Goal: Task Accomplishment & Management: Manage account settings

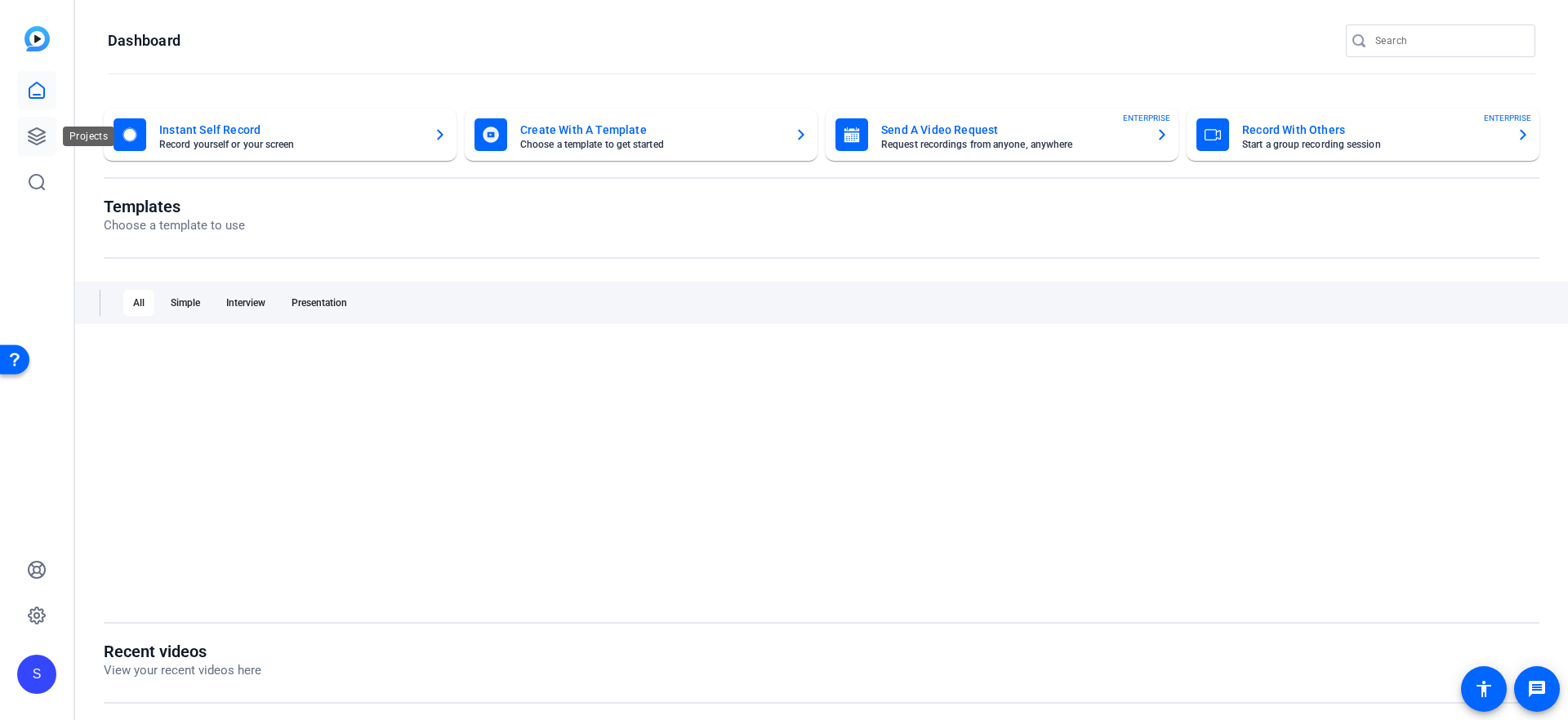
click at [45, 138] on icon at bounding box center [37, 136] width 20 height 20
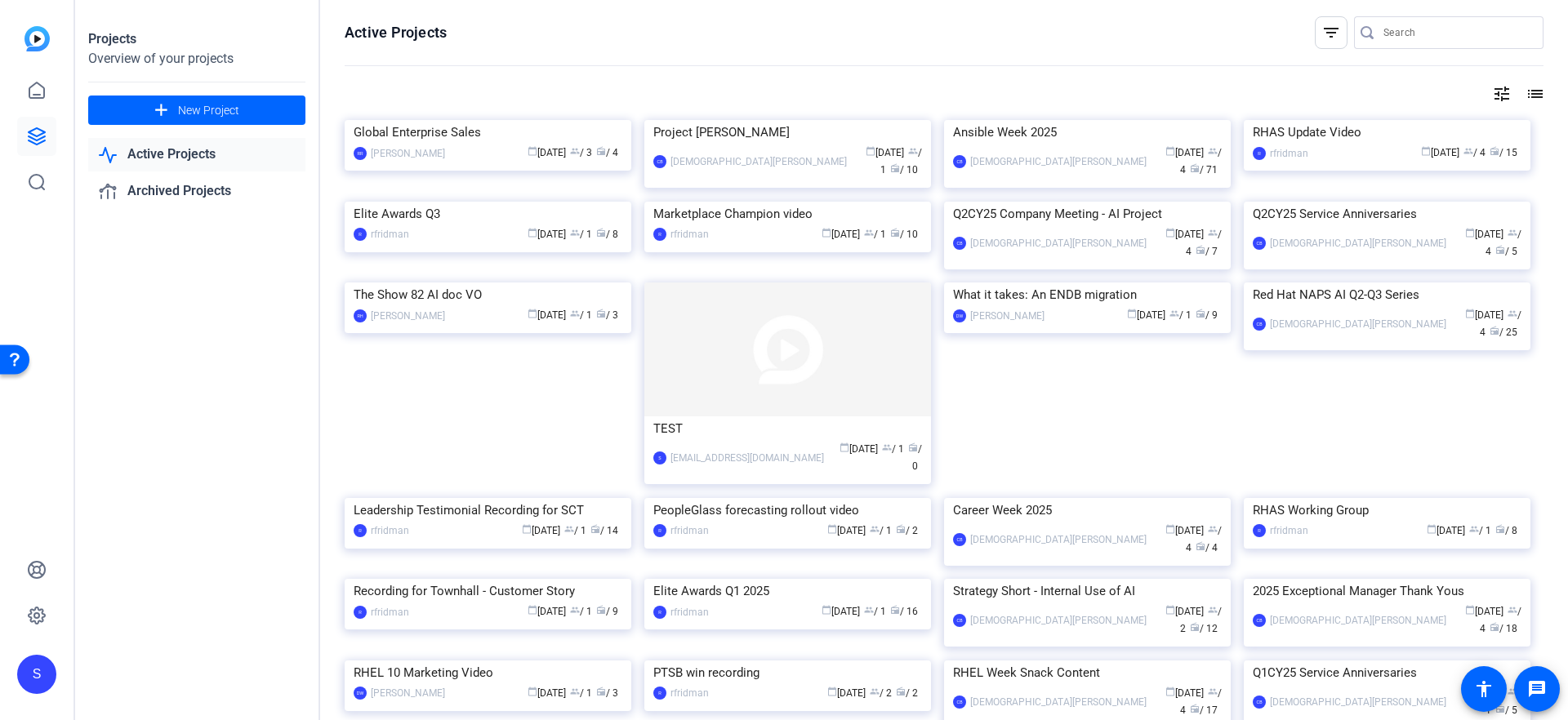
scroll to position [1, 0]
click at [555, 143] on div "Global Enterprise Sales" at bounding box center [488, 131] width 269 height 25
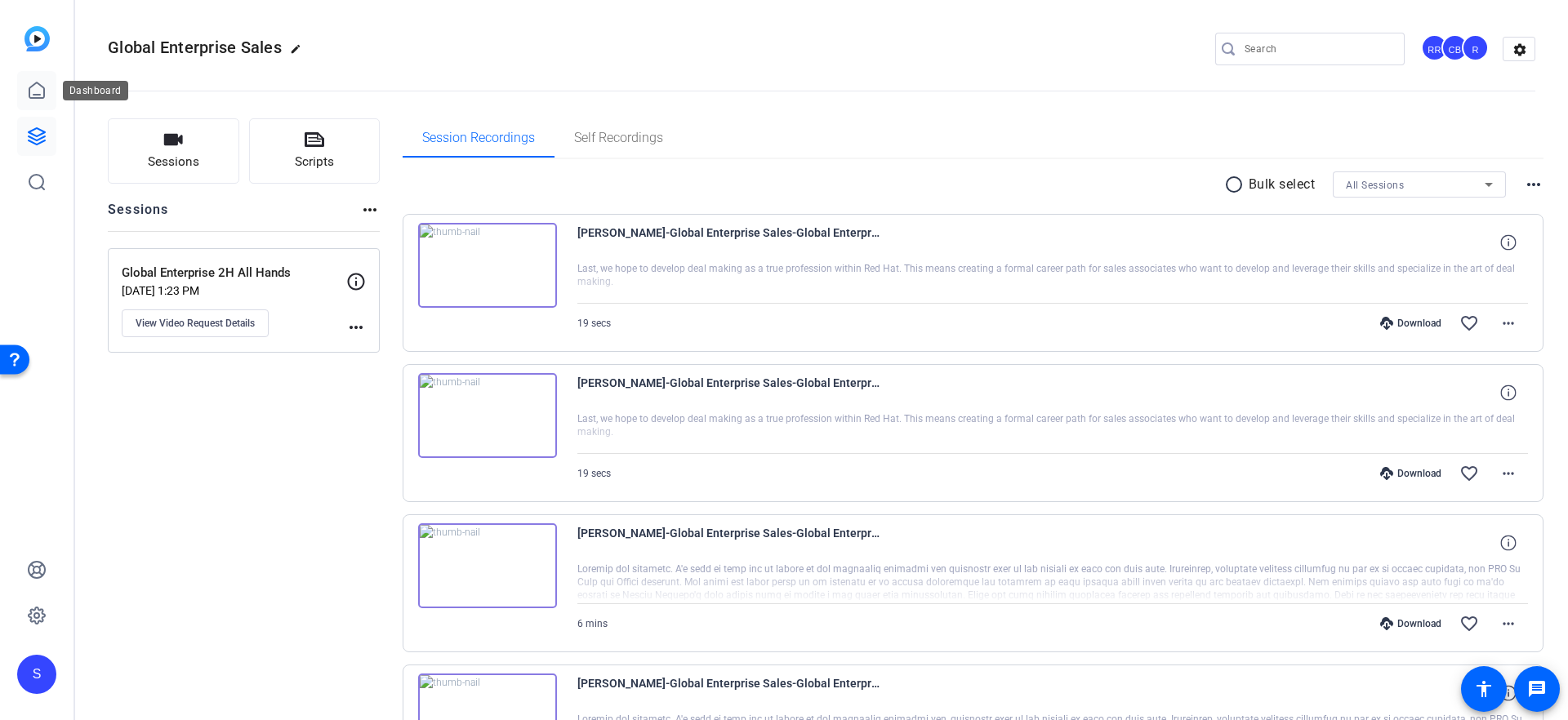
click at [40, 90] on icon at bounding box center [37, 91] width 20 height 20
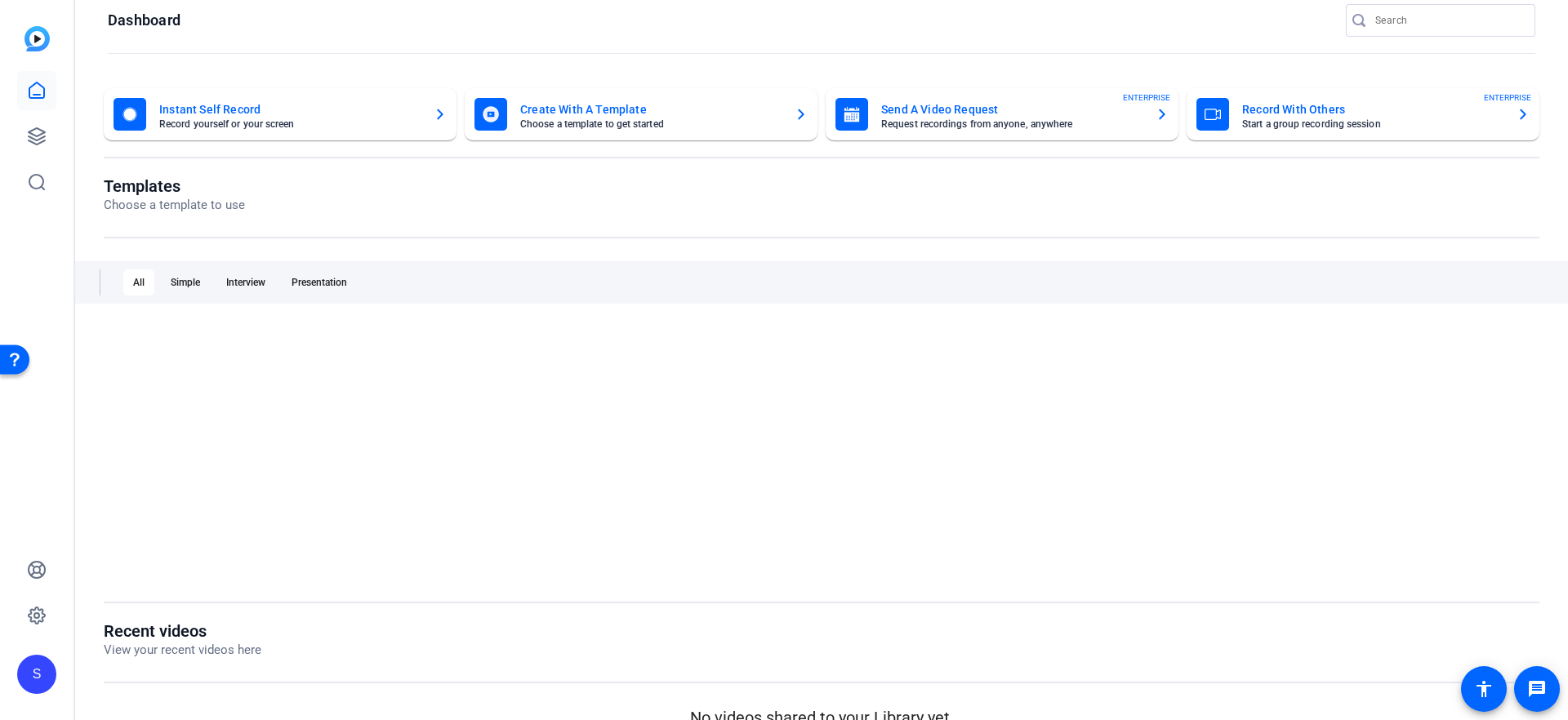
scroll to position [33, 0]
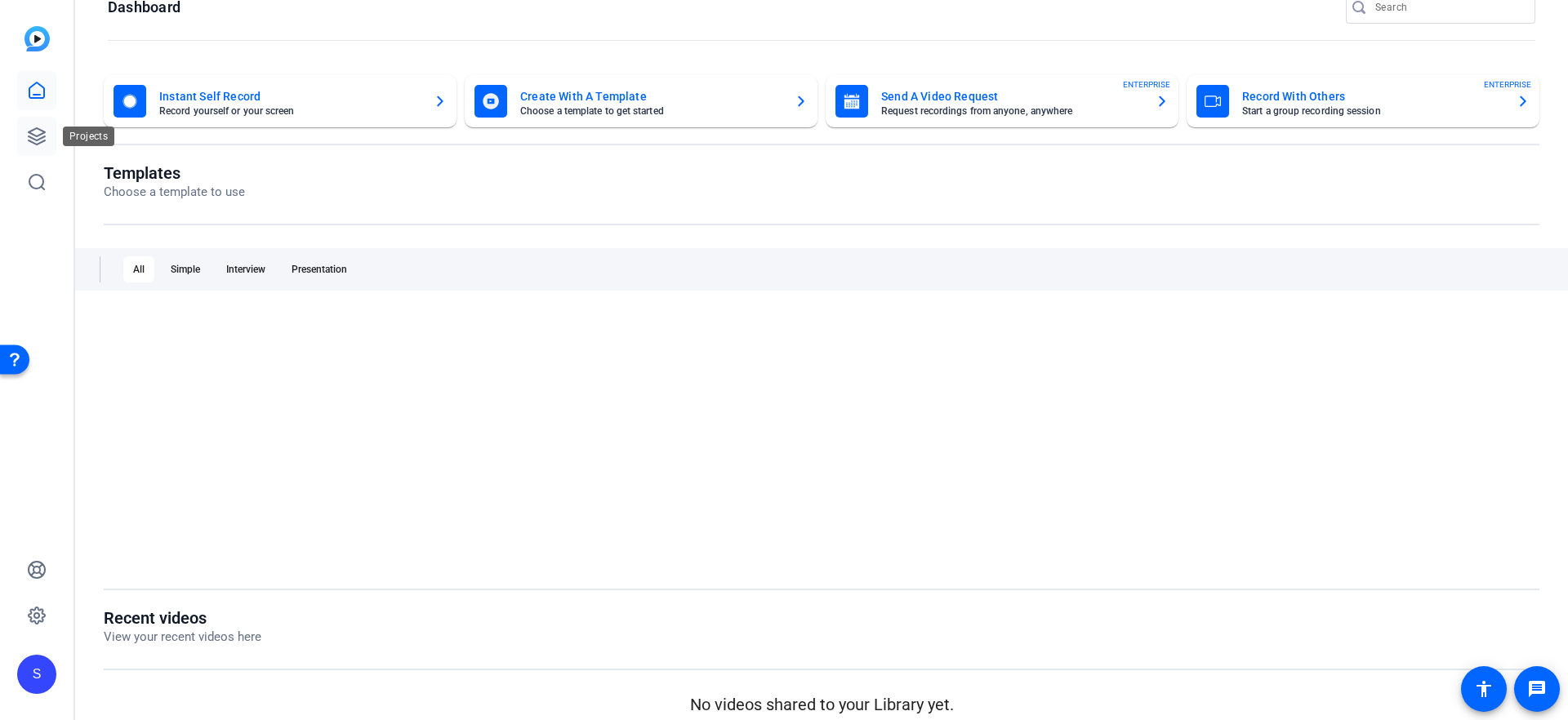
click at [50, 137] on link at bounding box center [37, 137] width 40 height 40
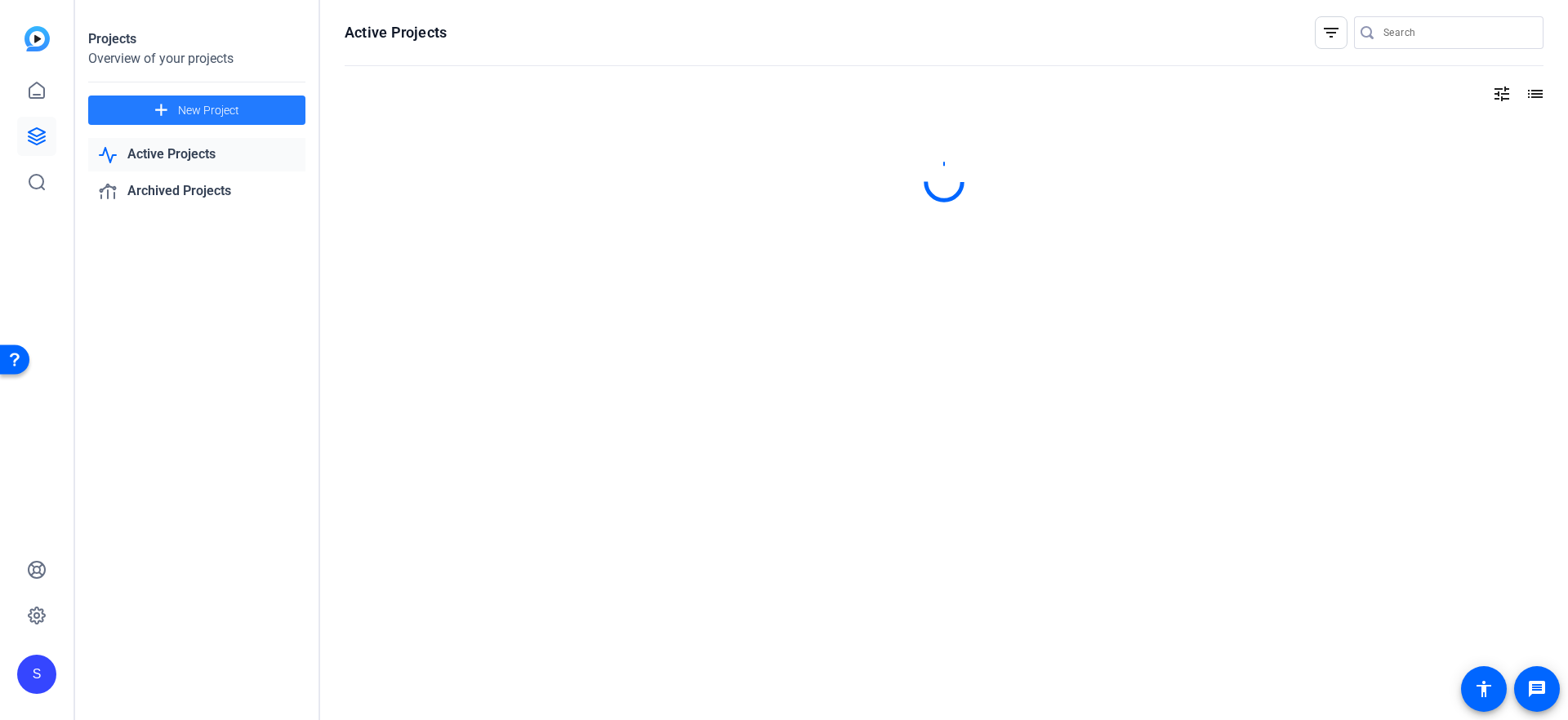
click at [183, 111] on span "New Project" at bounding box center [209, 110] width 61 height 17
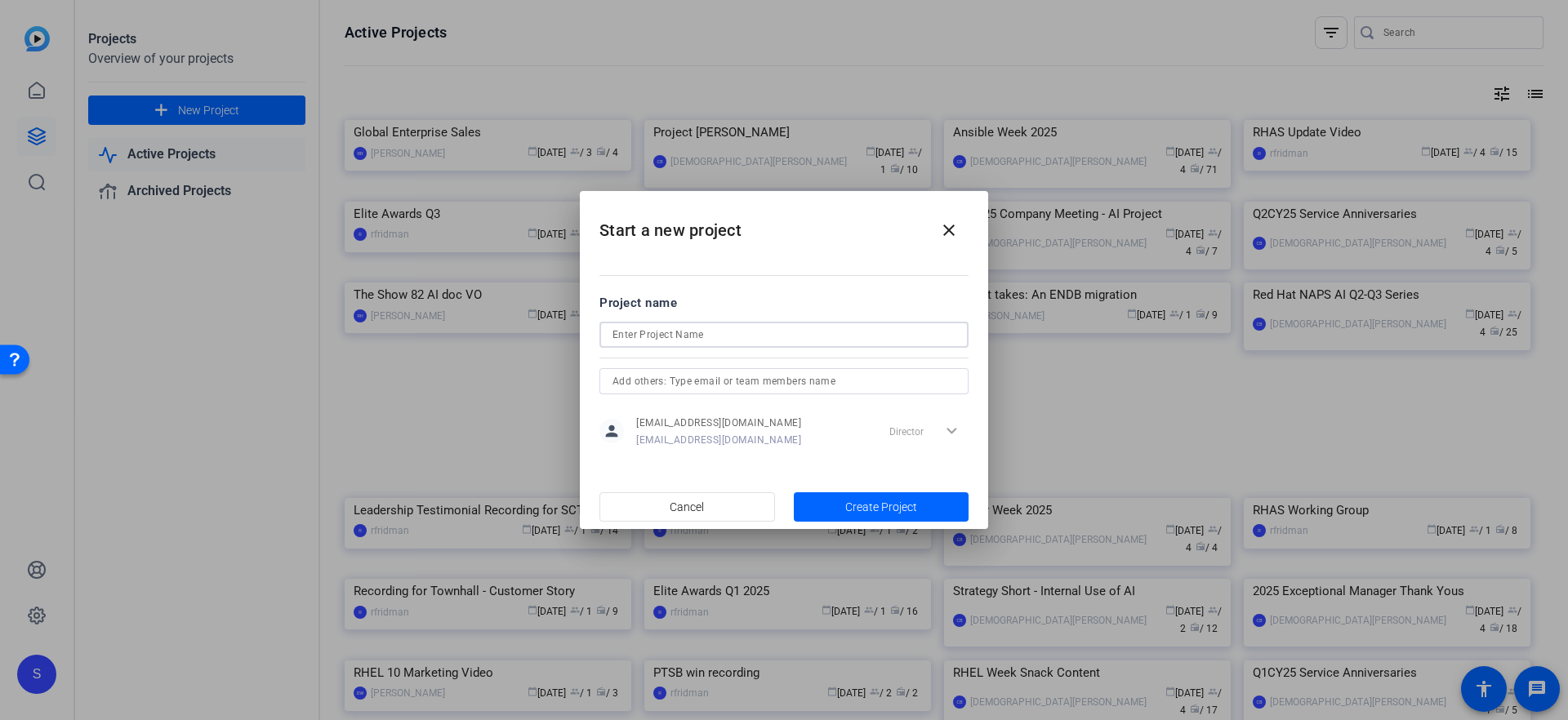
click at [693, 336] on input at bounding box center [784, 334] width 343 height 20
type input "Test project"
drag, startPoint x: 688, startPoint y: 510, endPoint x: 769, endPoint y: 462, distance: 94.2
click at [0, 0] on openreel-create-project "Start a new project close Project name Test project person slamons@redhat.com s…" at bounding box center [0, 0] width 0 height 0
click at [868, 510] on span "Create Project" at bounding box center [881, 508] width 72 height 17
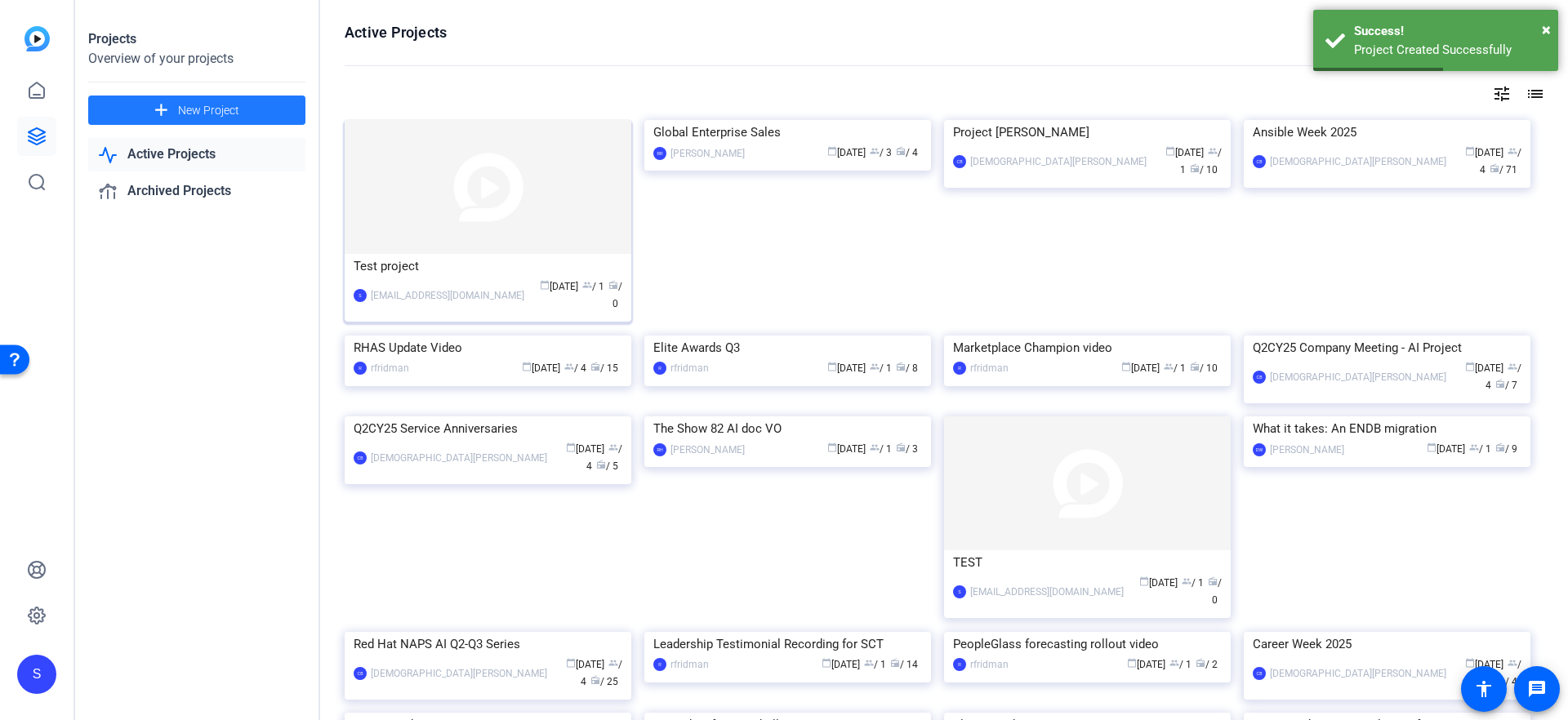
click at [542, 154] on img at bounding box center [488, 187] width 287 height 134
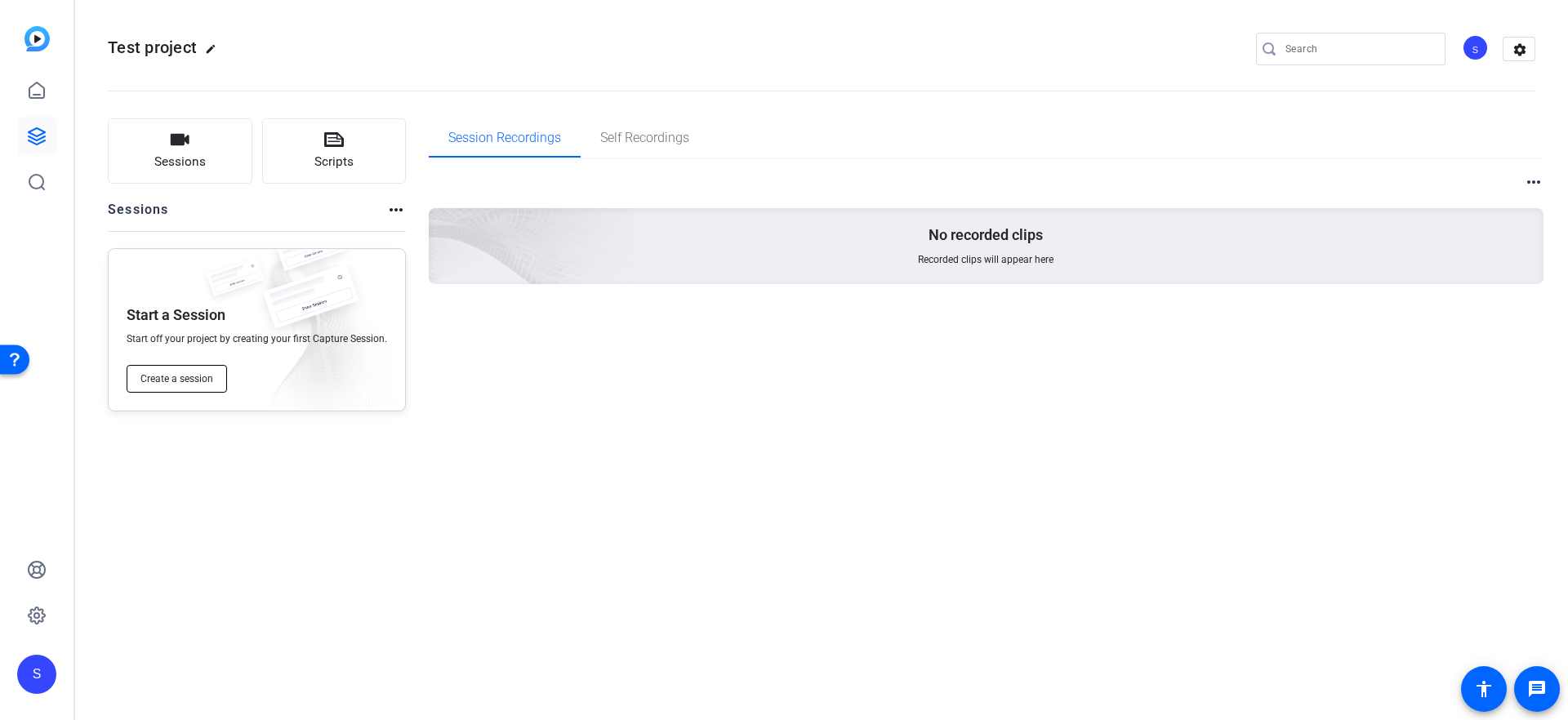
click at [182, 381] on span "Create a session" at bounding box center [177, 378] width 73 height 13
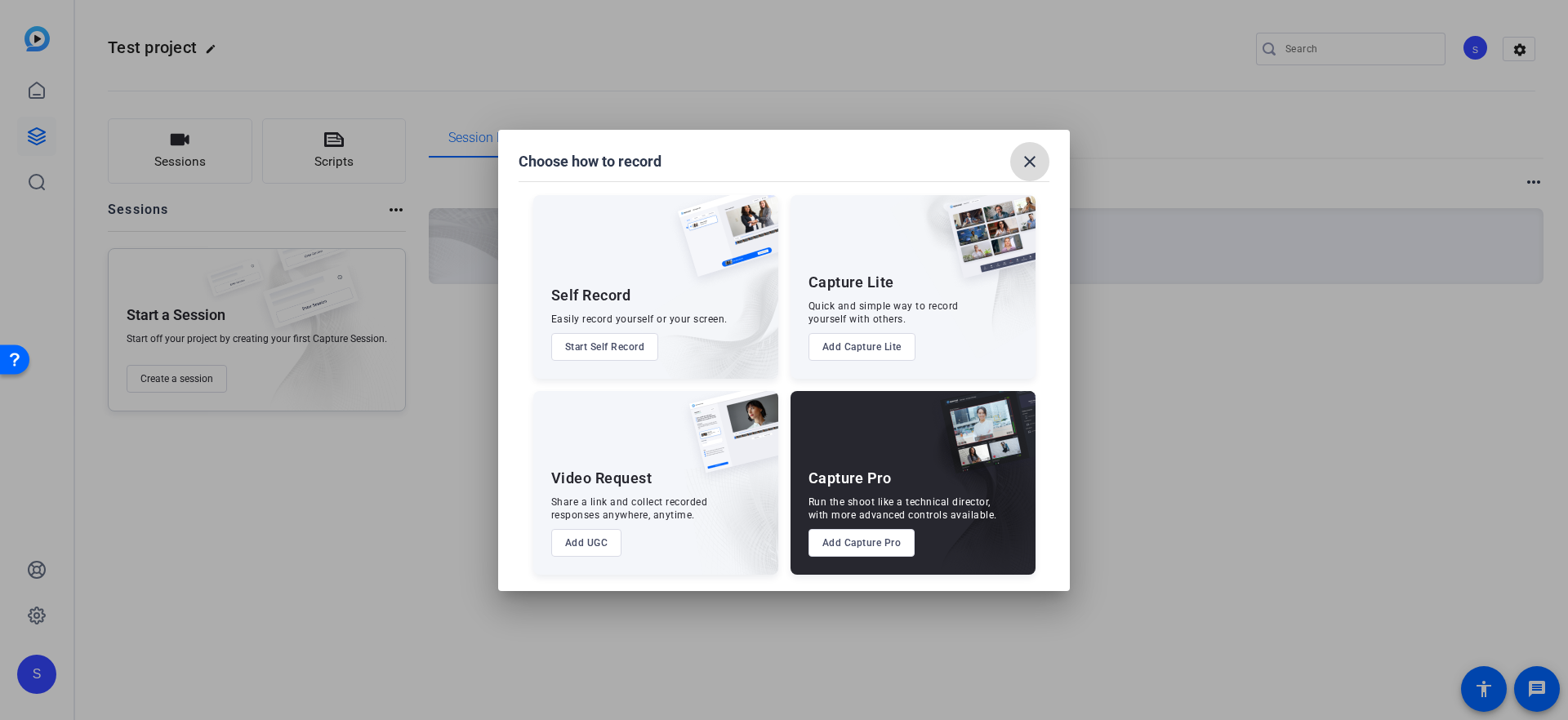
click at [1022, 166] on mat-icon "close" at bounding box center [1029, 161] width 20 height 20
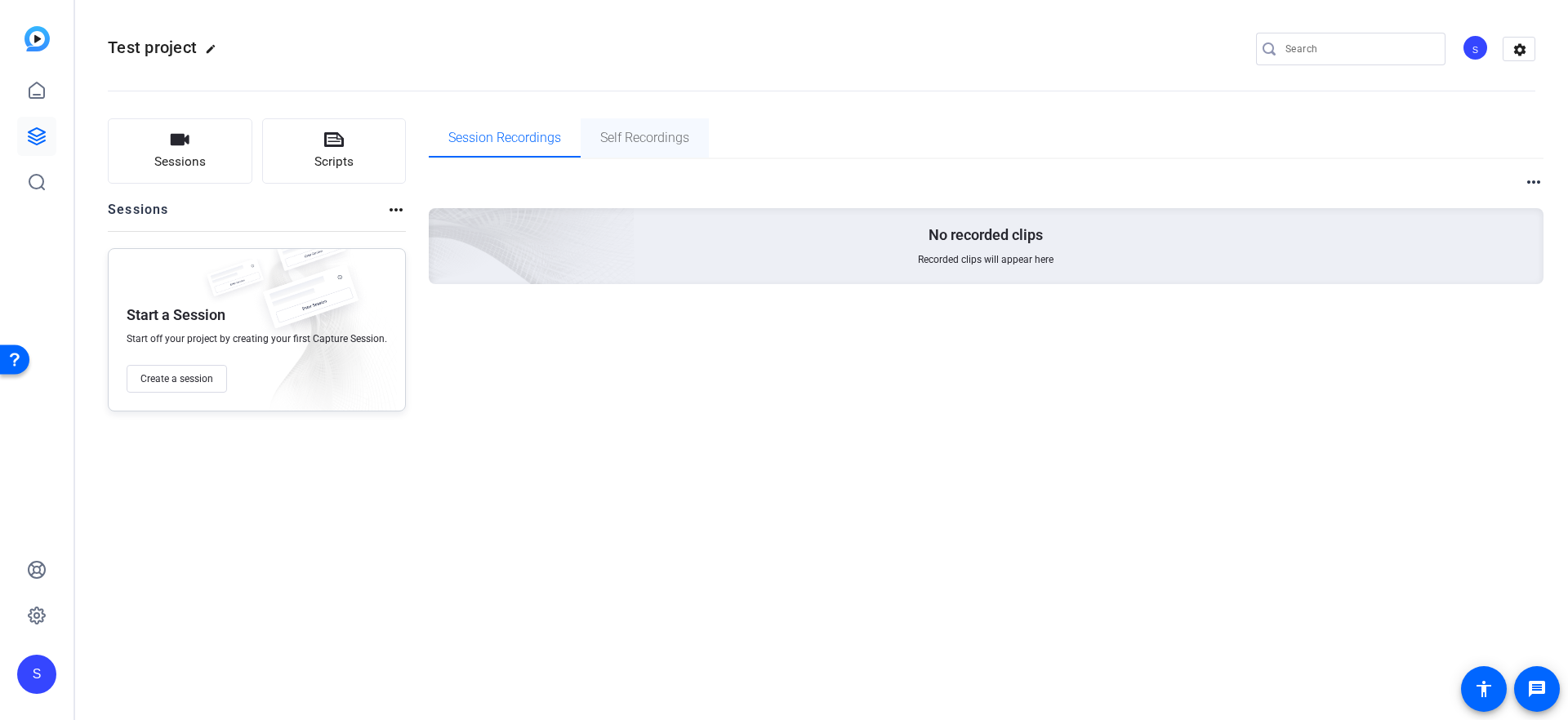
click at [661, 138] on span "Self Recordings" at bounding box center [645, 138] width 89 height 13
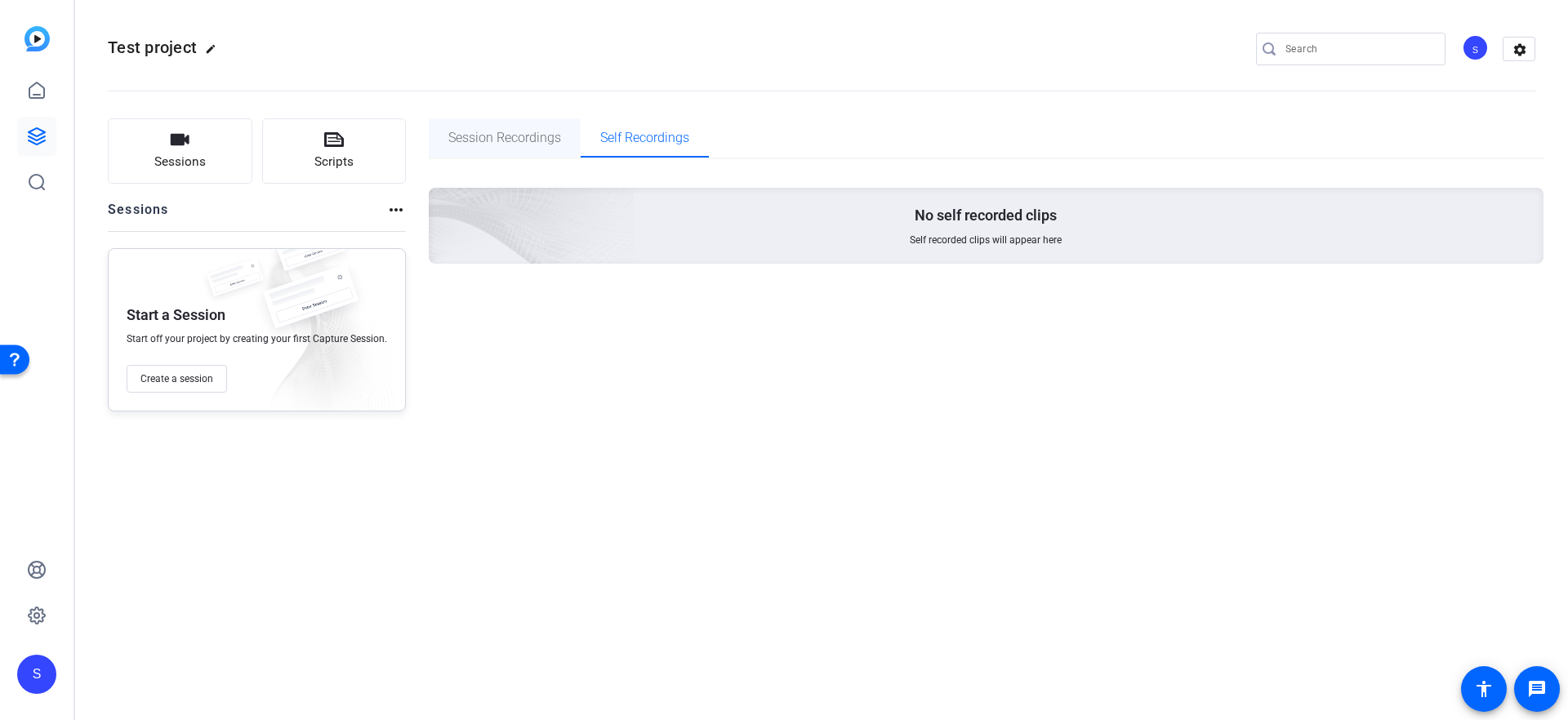
click at [509, 136] on span "Session Recordings" at bounding box center [504, 138] width 112 height 13
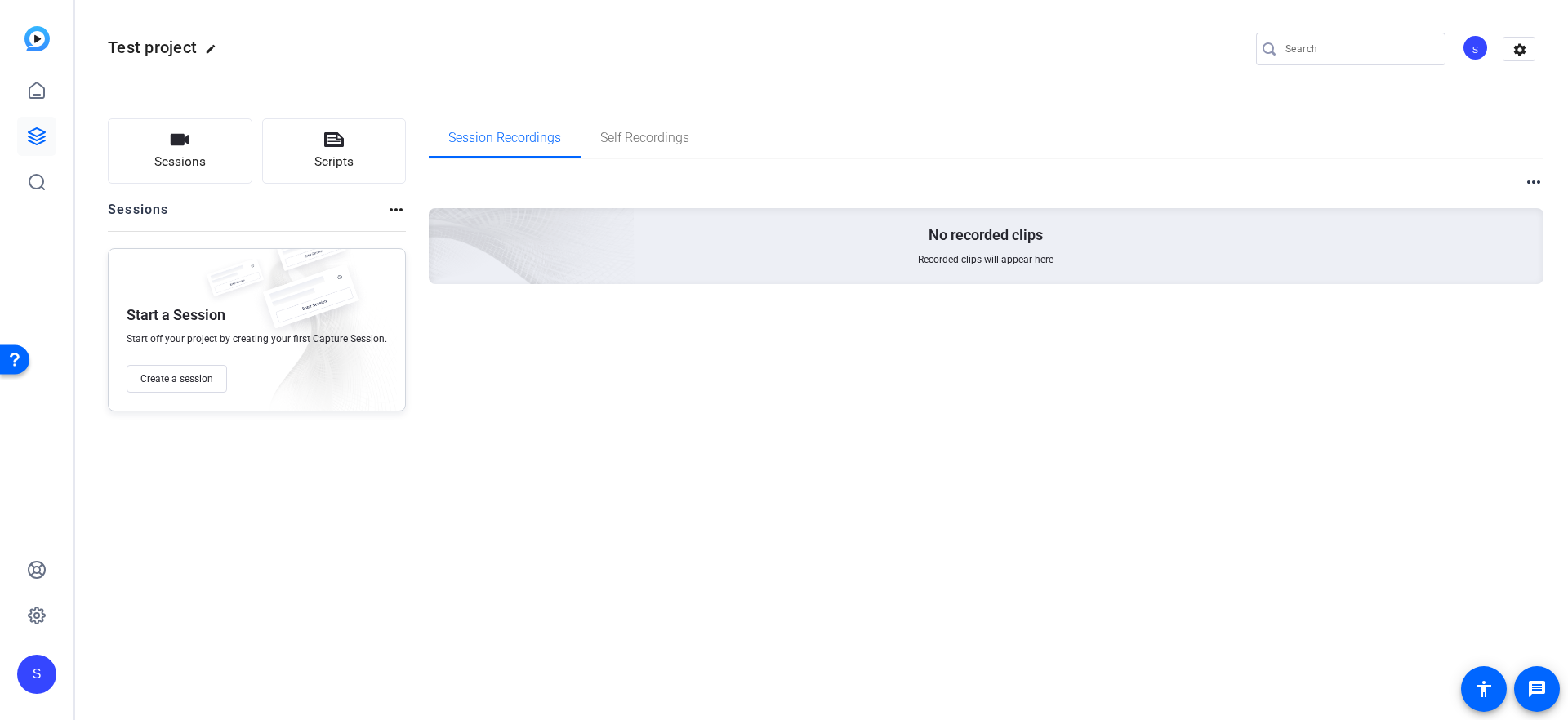
click at [1478, 45] on div "S" at bounding box center [1475, 47] width 27 height 27
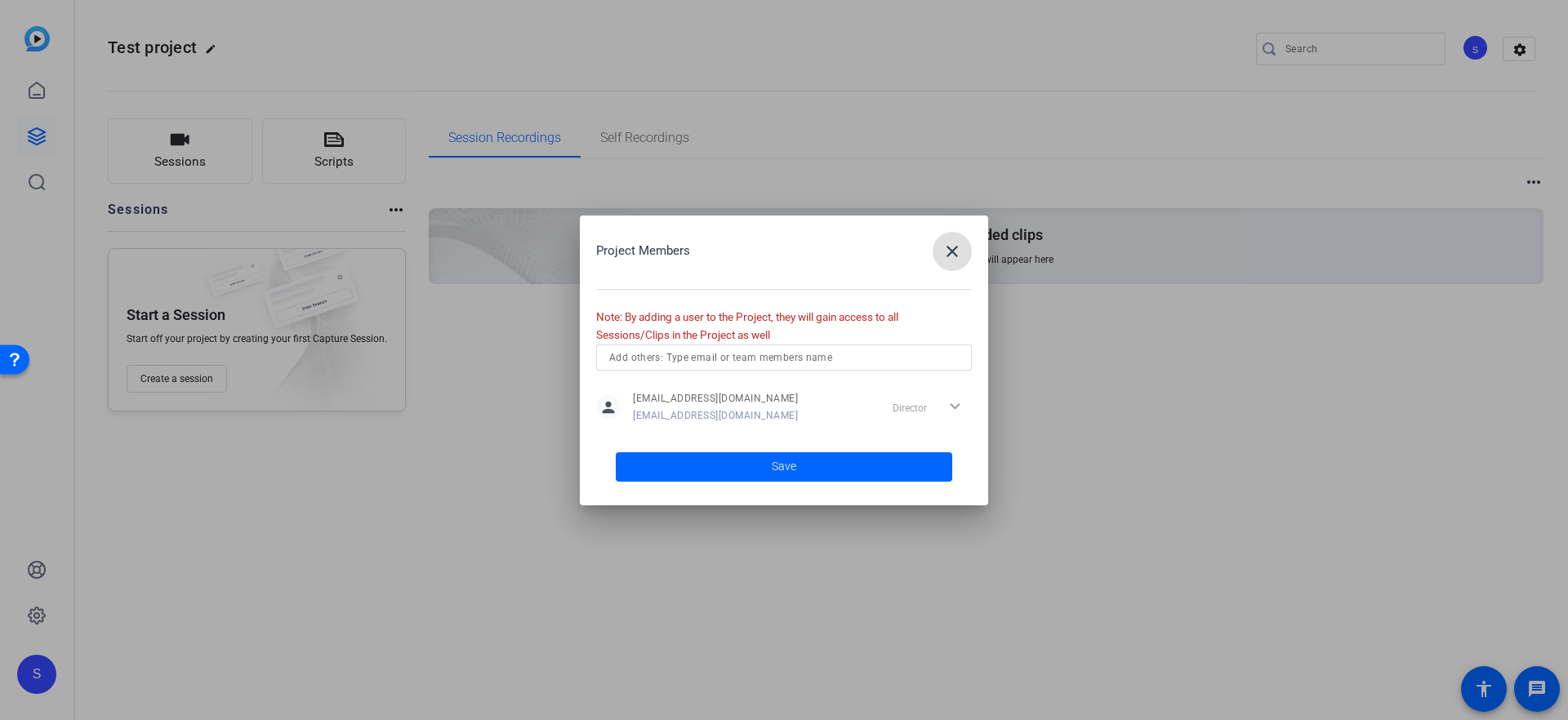
click at [952, 248] on mat-icon "close" at bounding box center [952, 251] width 20 height 20
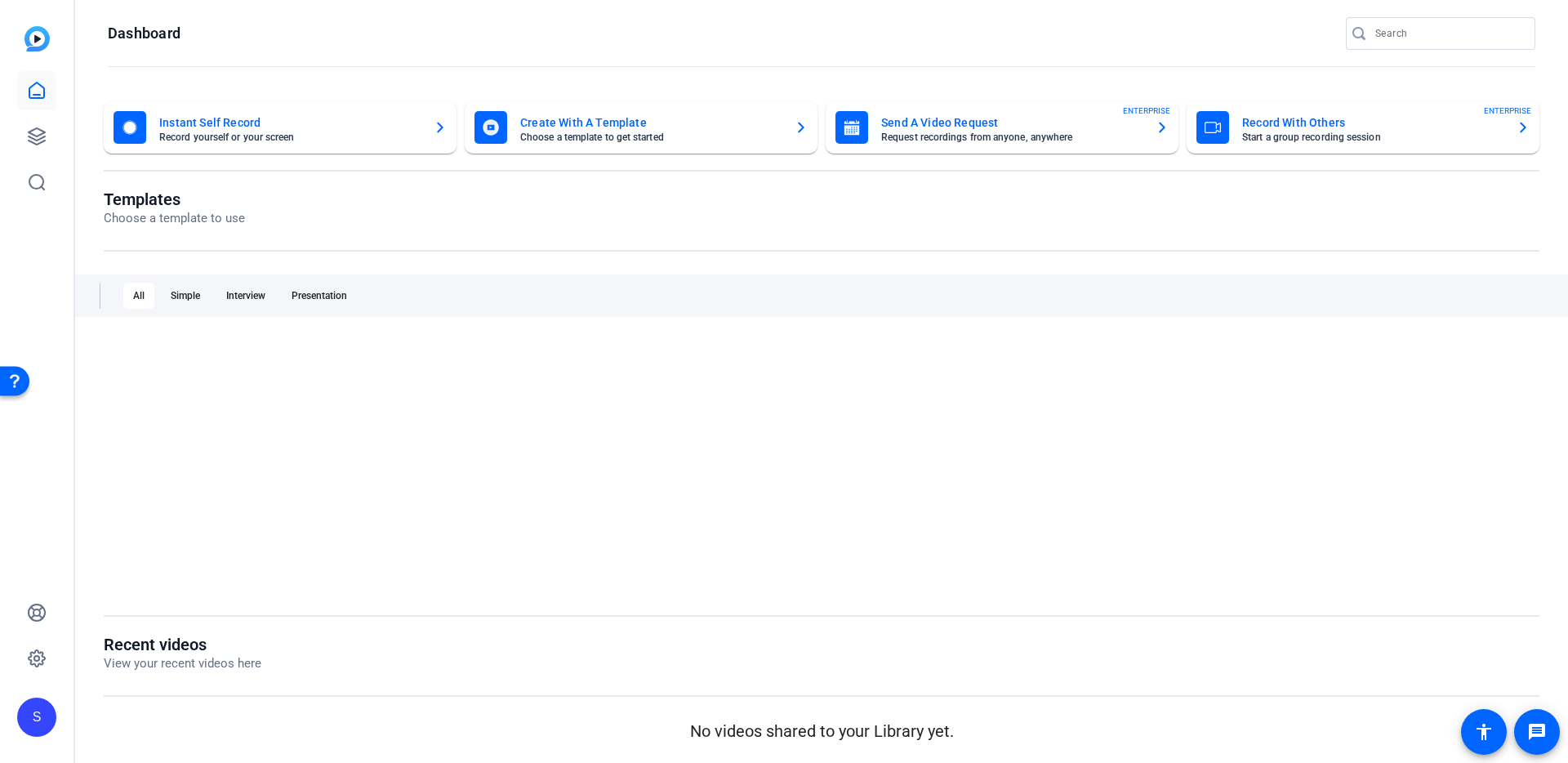
scroll to position [8, 0]
